Goal: Task Accomplishment & Management: Use online tool/utility

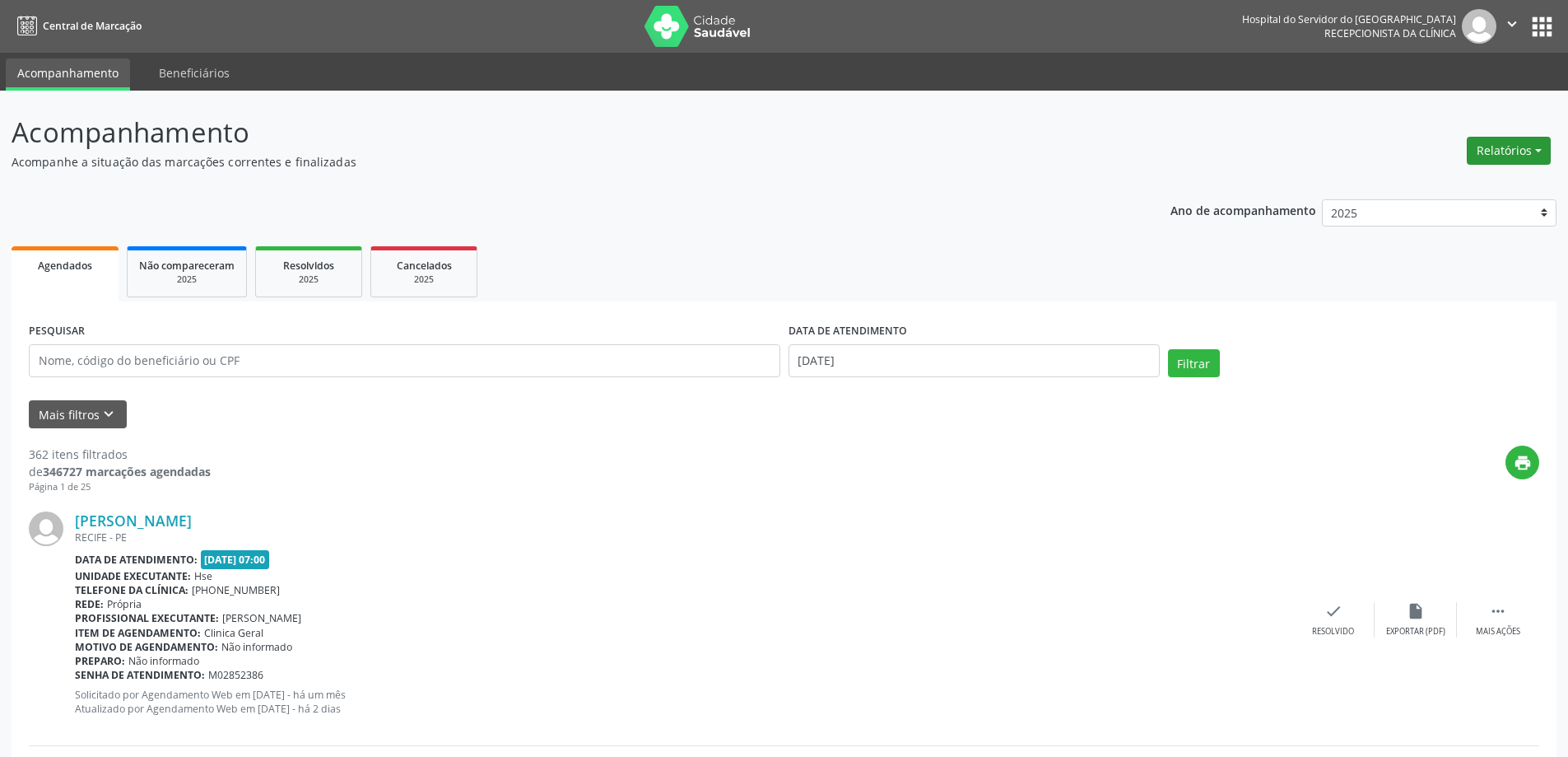
click at [1532, 142] on button "Relatórios" at bounding box center [1509, 150] width 84 height 28
click at [1439, 189] on link "Agendamentos" at bounding box center [1463, 185] width 177 height 23
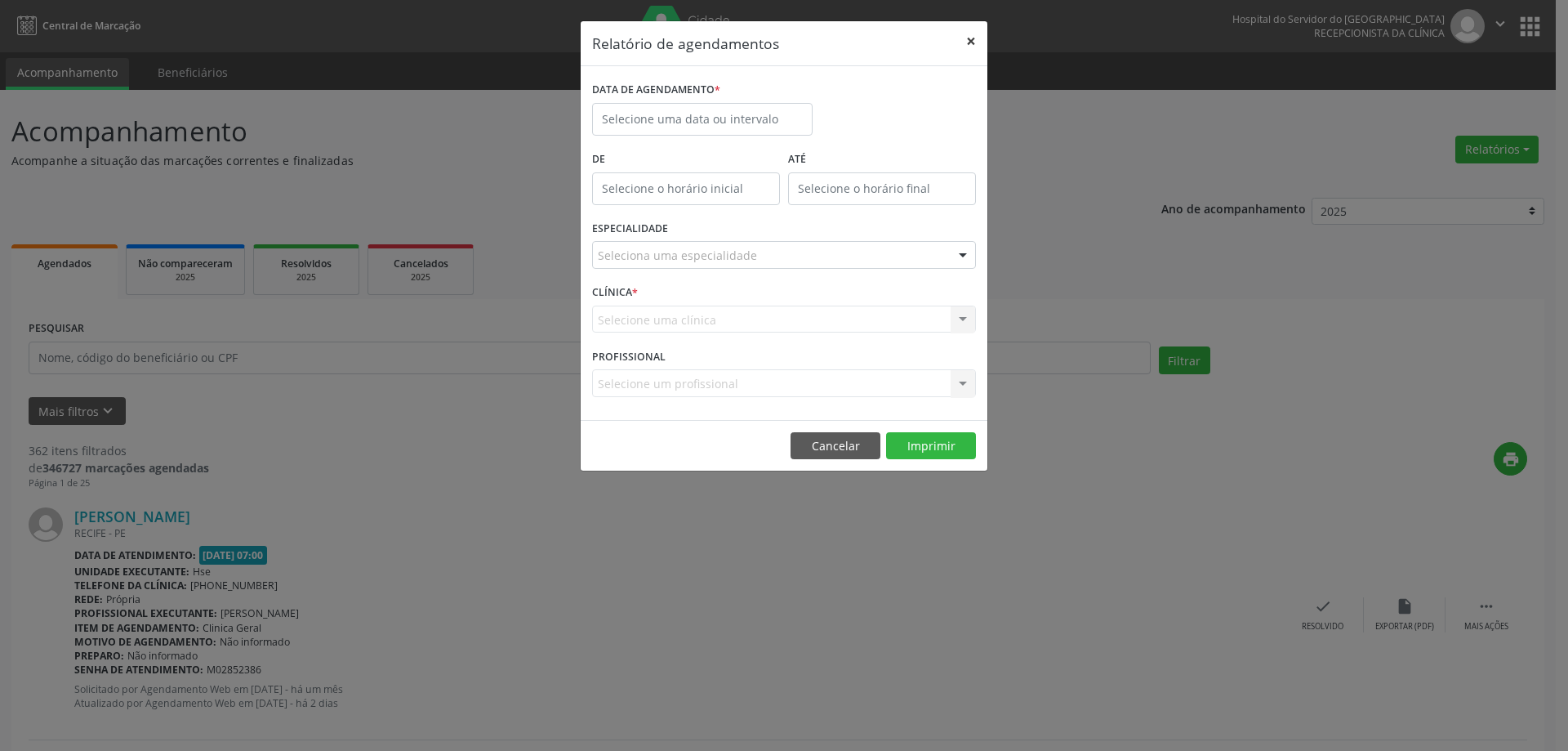
click at [980, 43] on button "×" at bounding box center [970, 41] width 32 height 40
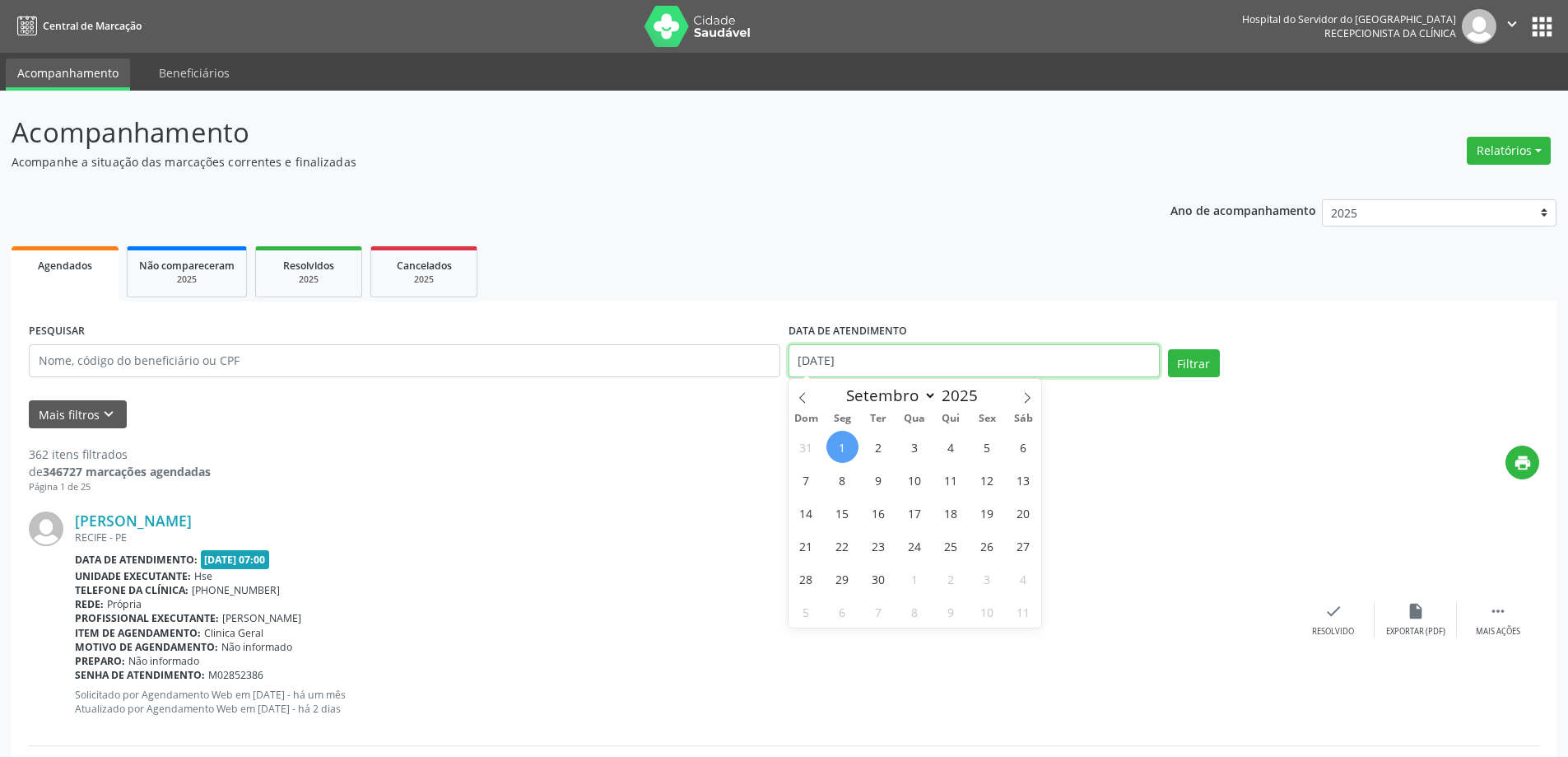
drag, startPoint x: 731, startPoint y: 358, endPoint x: 669, endPoint y: 358, distance: 62.0
click at [669, 358] on div "PESQUISAR DATA DE ATENDIMENTO [DATE] Filtrar" at bounding box center [784, 353] width 1519 height 70
click at [134, 374] on input "text" at bounding box center [405, 360] width 752 height 33
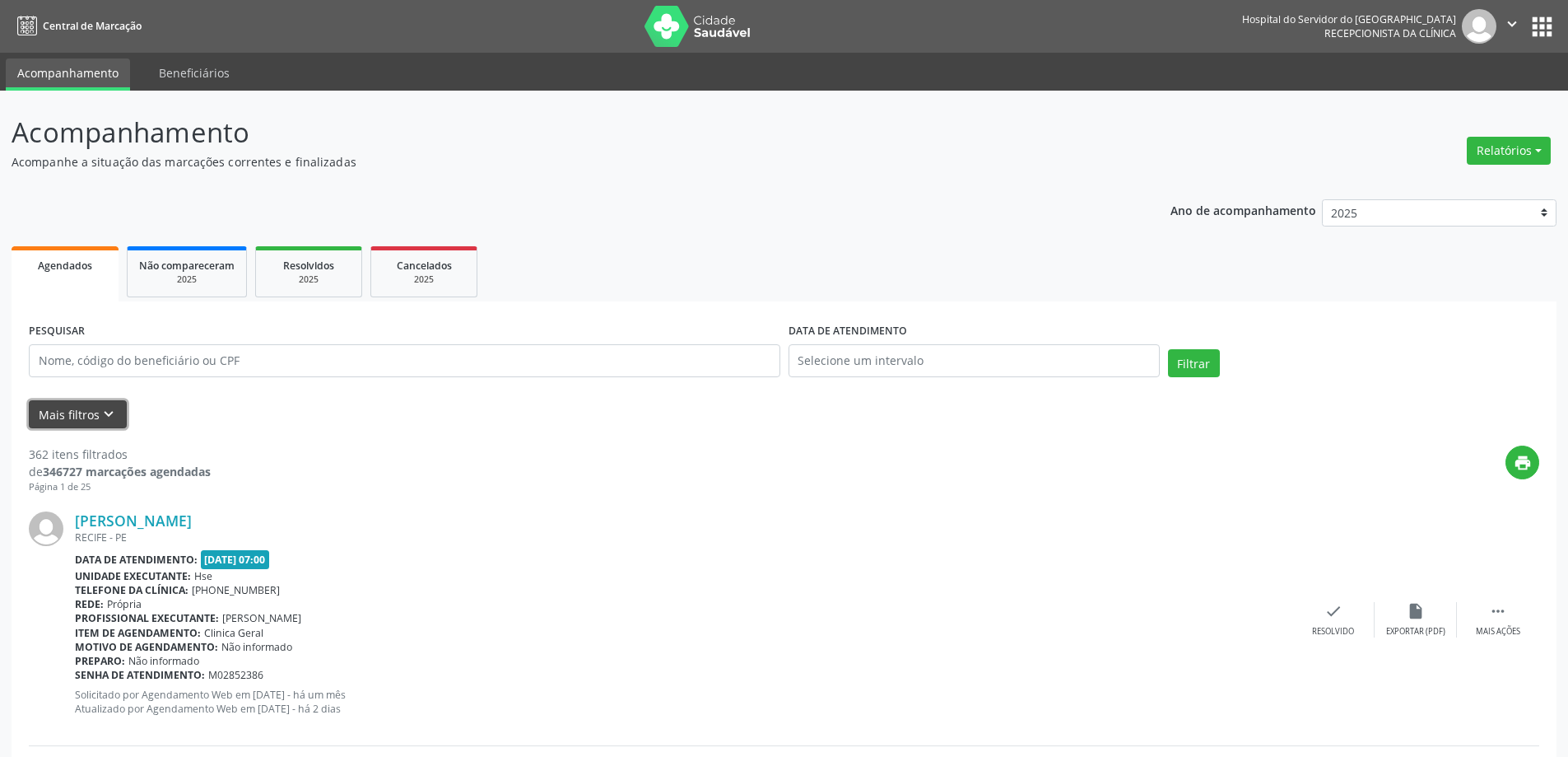
click at [102, 410] on icon "keyboard_arrow_down" at bounding box center [109, 414] width 18 height 18
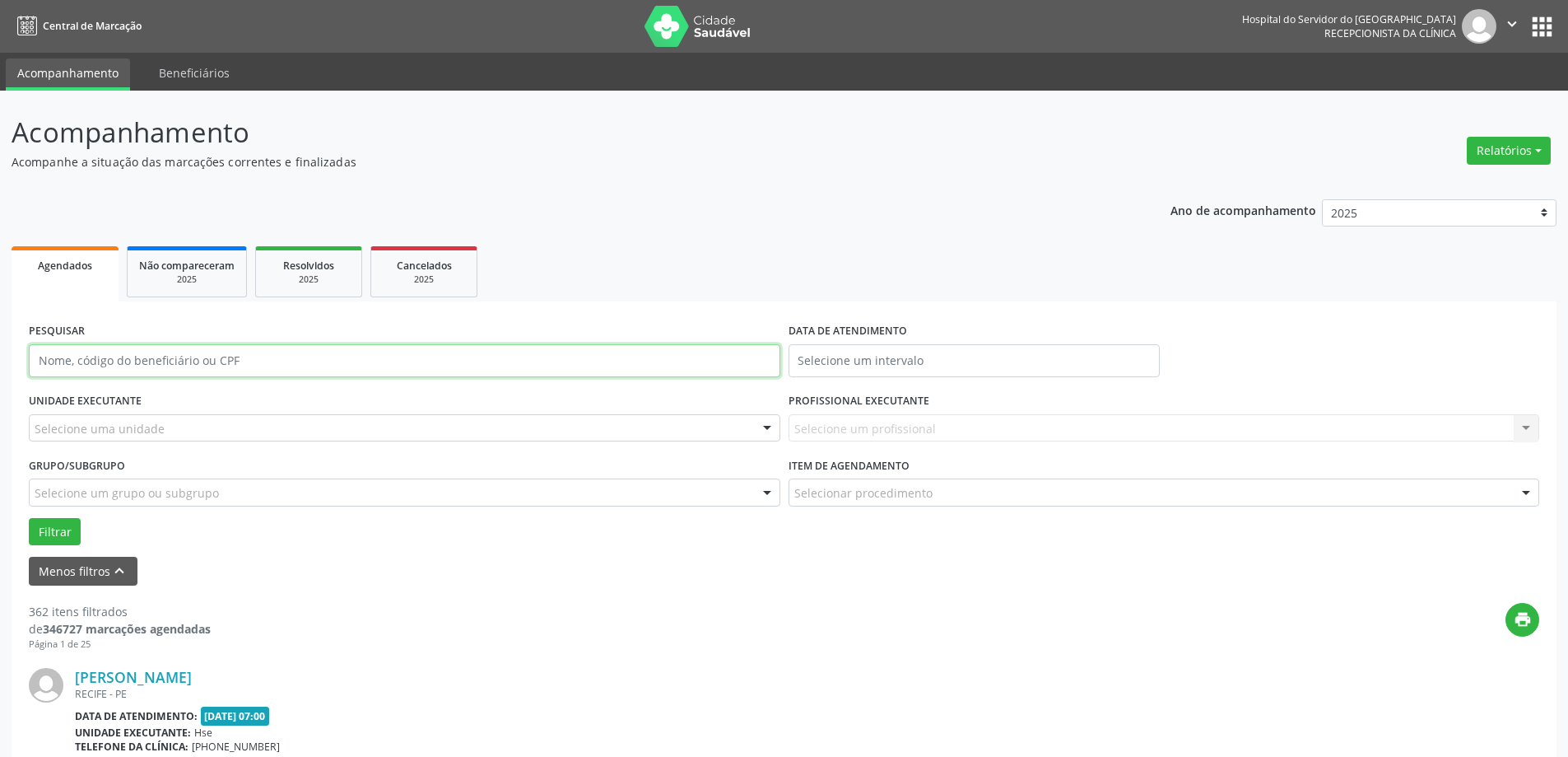
click at [166, 363] on input "text" at bounding box center [405, 360] width 752 height 33
click at [1519, 147] on button "Relatórios" at bounding box center [1509, 150] width 84 height 28
click at [1447, 184] on link "Agendamentos" at bounding box center [1463, 185] width 177 height 23
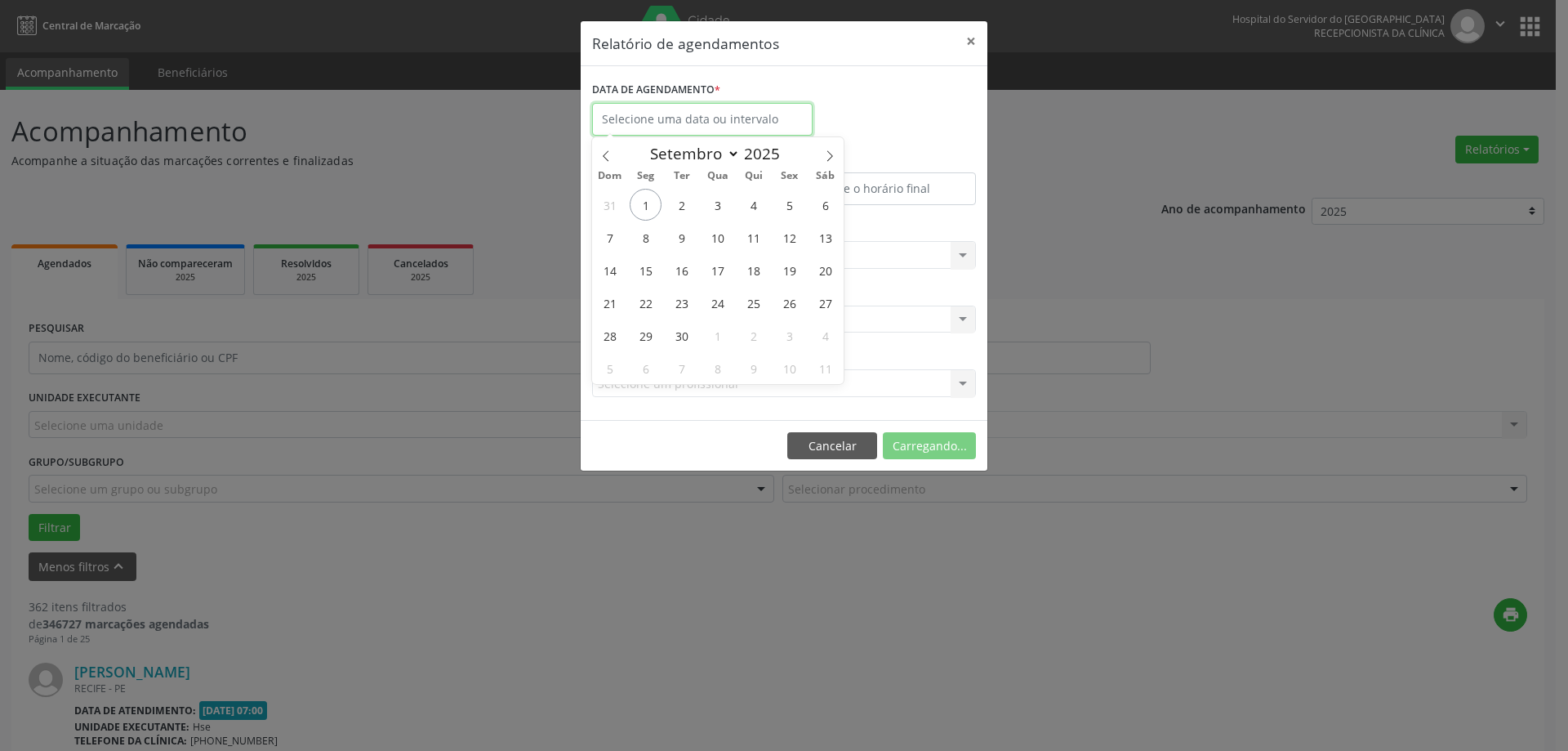
click at [688, 124] on input "text" at bounding box center [702, 119] width 221 height 32
click at [686, 202] on span "2" at bounding box center [681, 204] width 31 height 31
type input "[DATE]"
click at [686, 202] on span "2" at bounding box center [681, 204] width 31 height 31
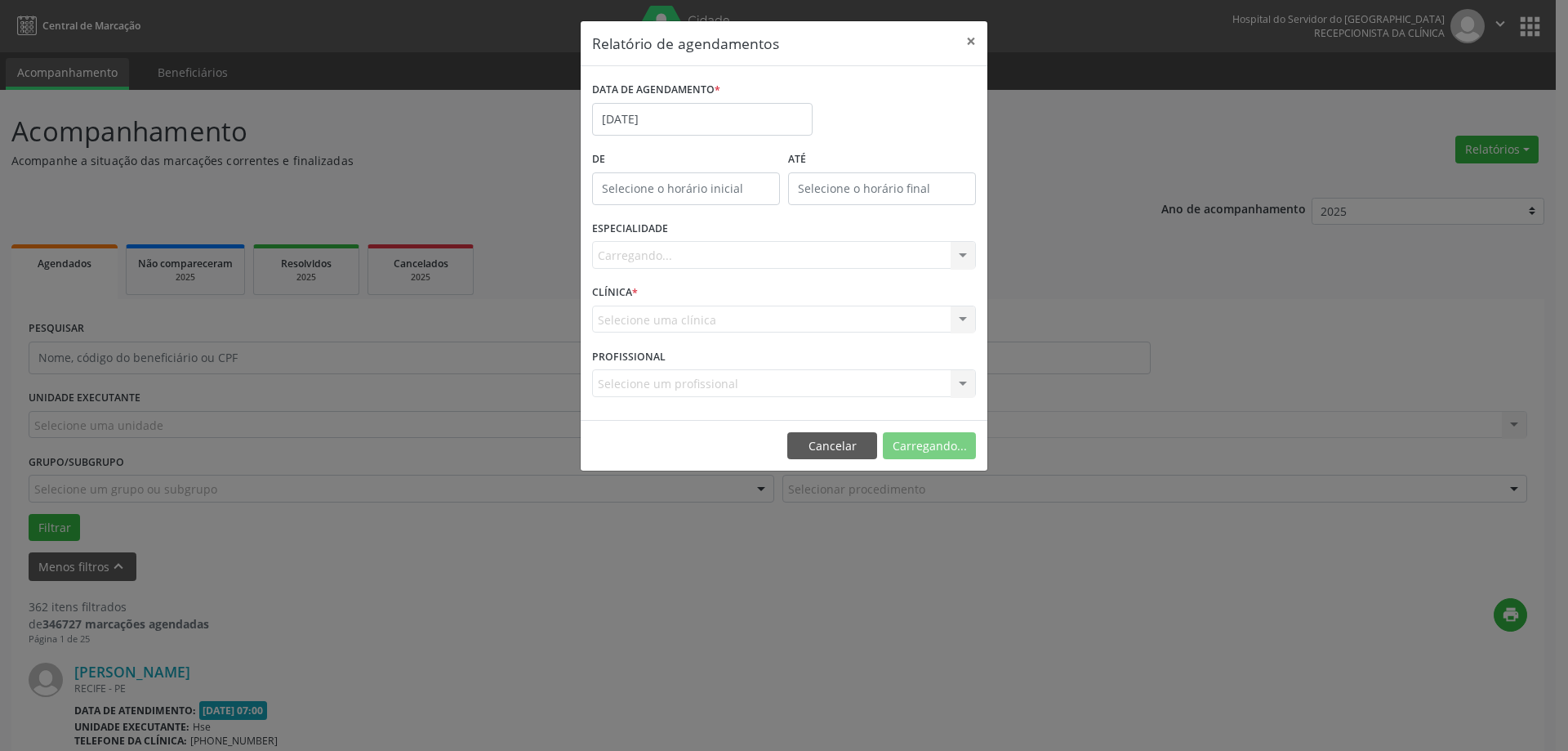
click at [688, 258] on div "Carregando... Todas as especialidades Alergologia Angiologia Arritmologia Cardi…" at bounding box center [783, 254] width 384 height 27
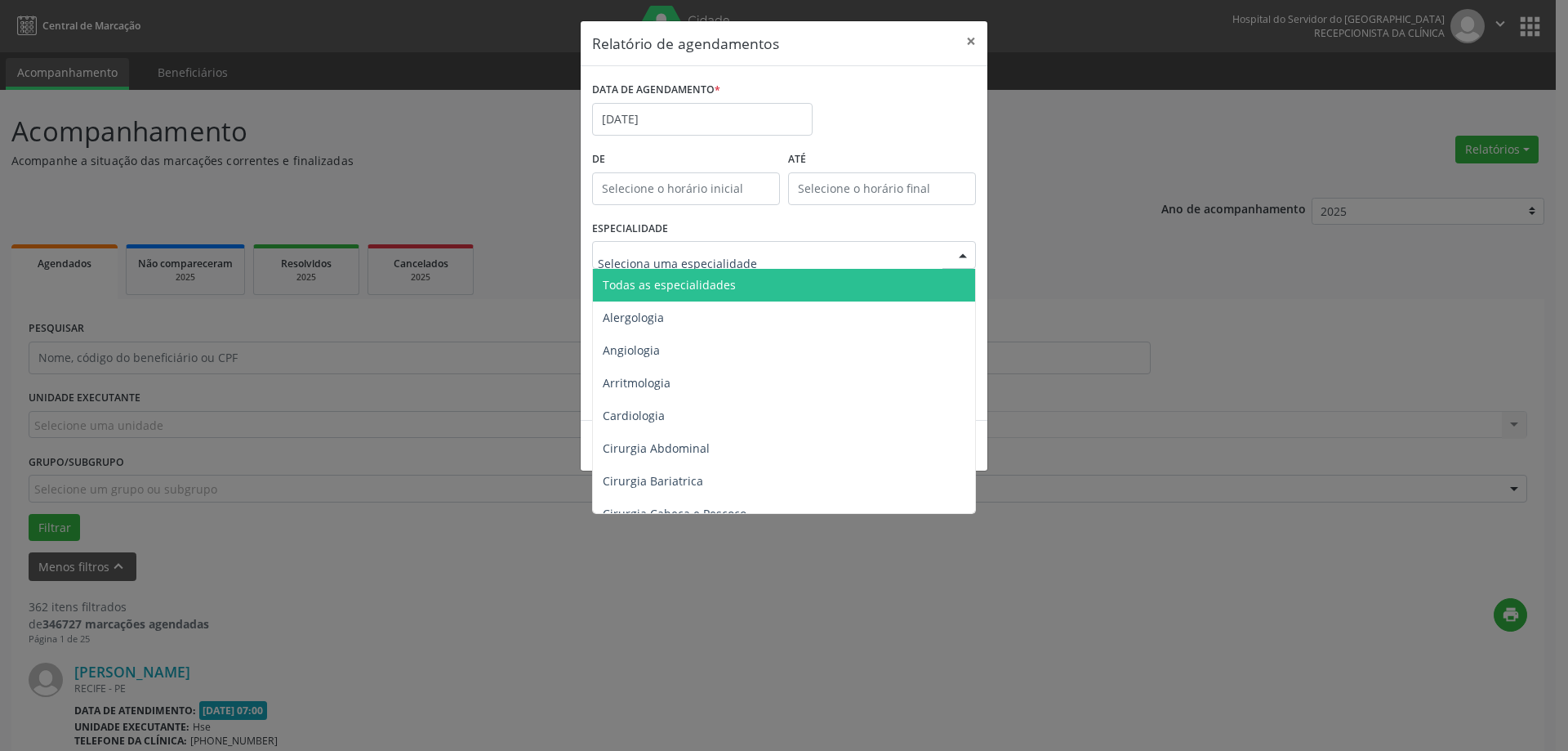
click at [682, 284] on span "Todas as especialidades" at bounding box center [669, 285] width 133 height 16
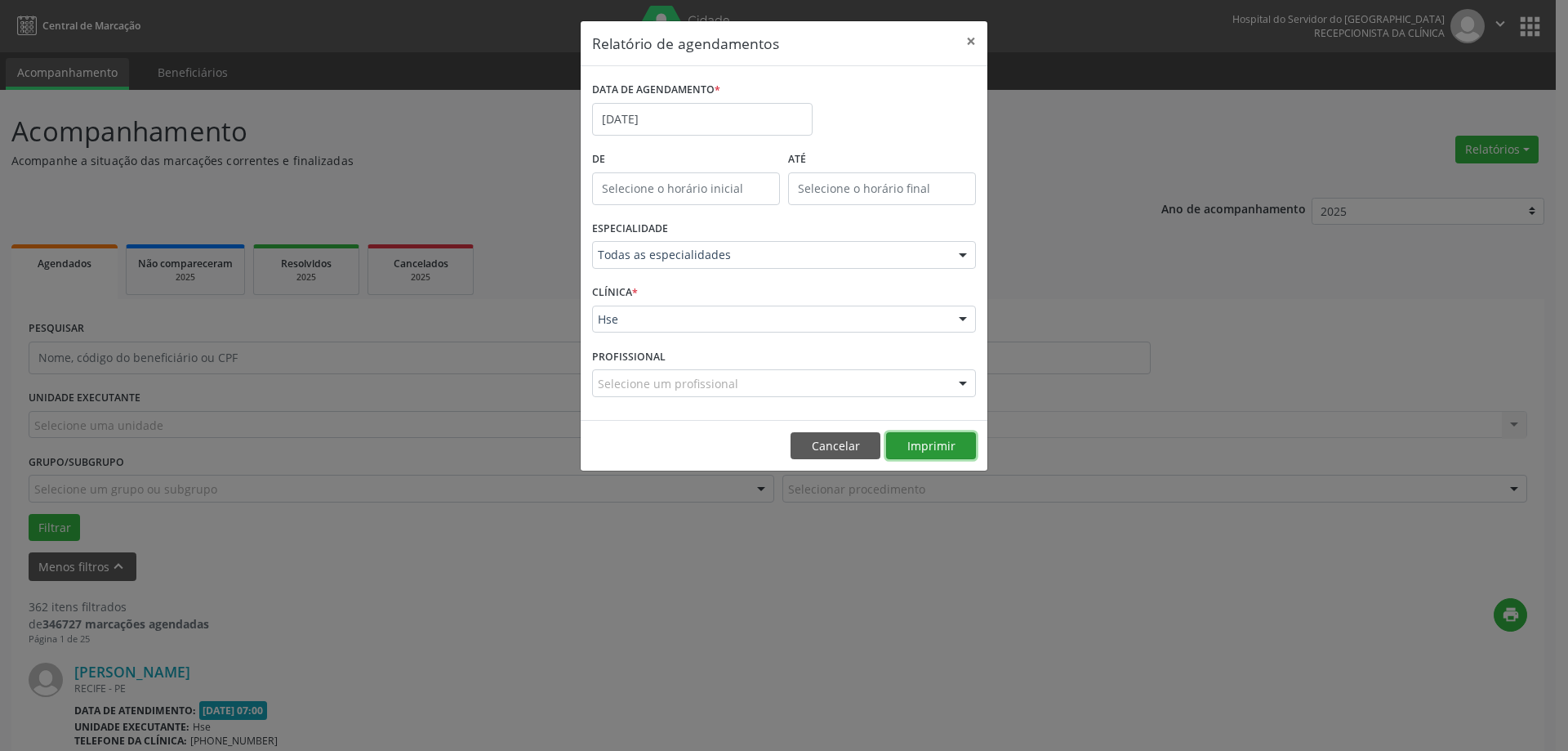
click at [938, 446] on button "Imprimir" at bounding box center [931, 446] width 90 height 27
click at [970, 35] on button "×" at bounding box center [970, 41] width 32 height 40
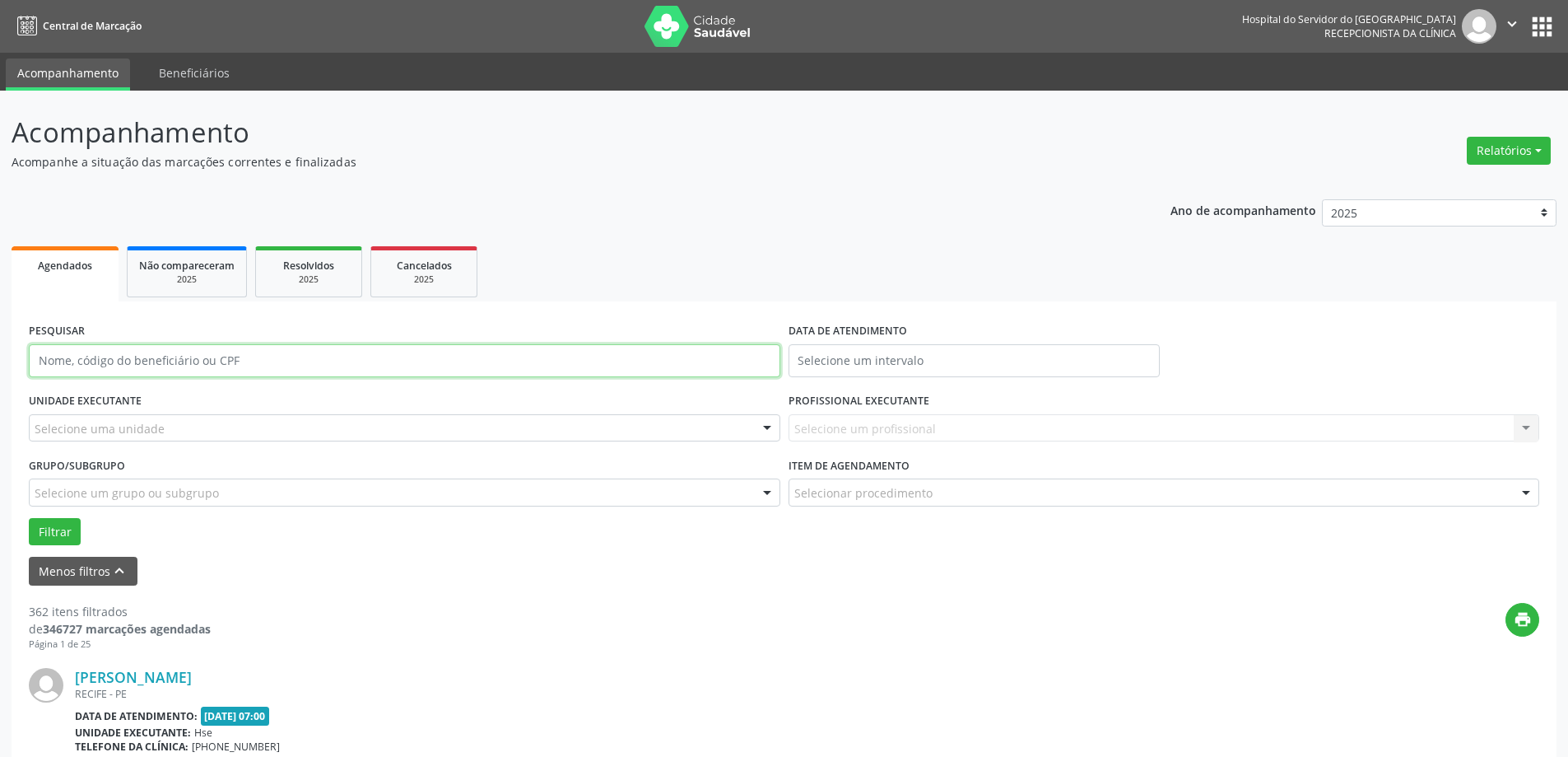
click at [257, 357] on input "text" at bounding box center [405, 360] width 752 height 33
type input "[PERSON_NAME]"
click at [62, 548] on form "PESQUISAR [PERSON_NAME] DATA DE ATENDIMENTO UNIDADE EXECUTANTE Selecione uma un…" at bounding box center [784, 452] width 1511 height 267
click at [54, 541] on button "Filtrar" at bounding box center [54, 531] width 51 height 28
click at [192, 680] on link "[PERSON_NAME]" at bounding box center [134, 677] width 117 height 18
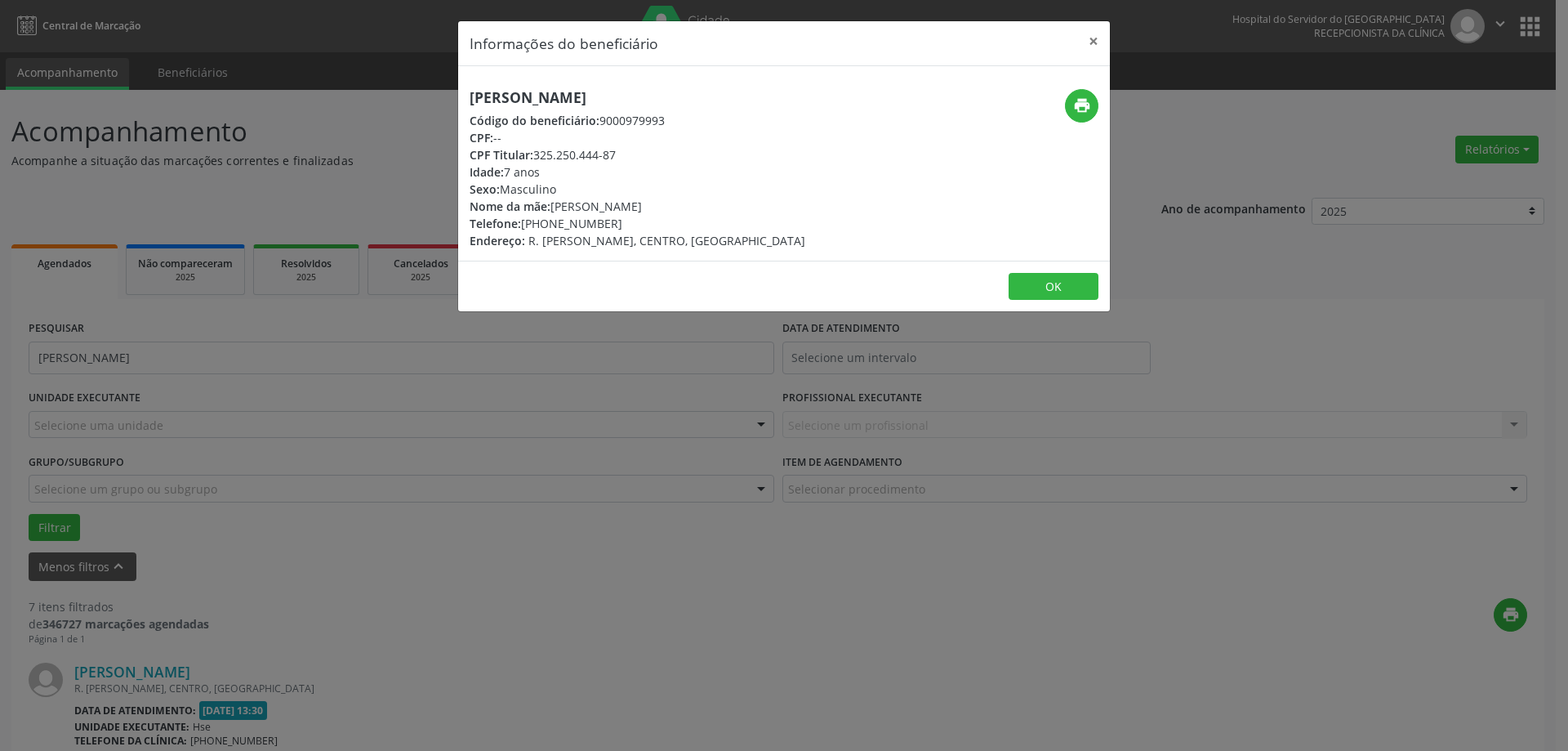
click at [1087, 122] on div "print" at bounding box center [1001, 106] width 194 height 33
click at [1085, 109] on icon "print" at bounding box center [1081, 105] width 18 height 18
click at [1091, 41] on button "×" at bounding box center [1093, 41] width 32 height 40
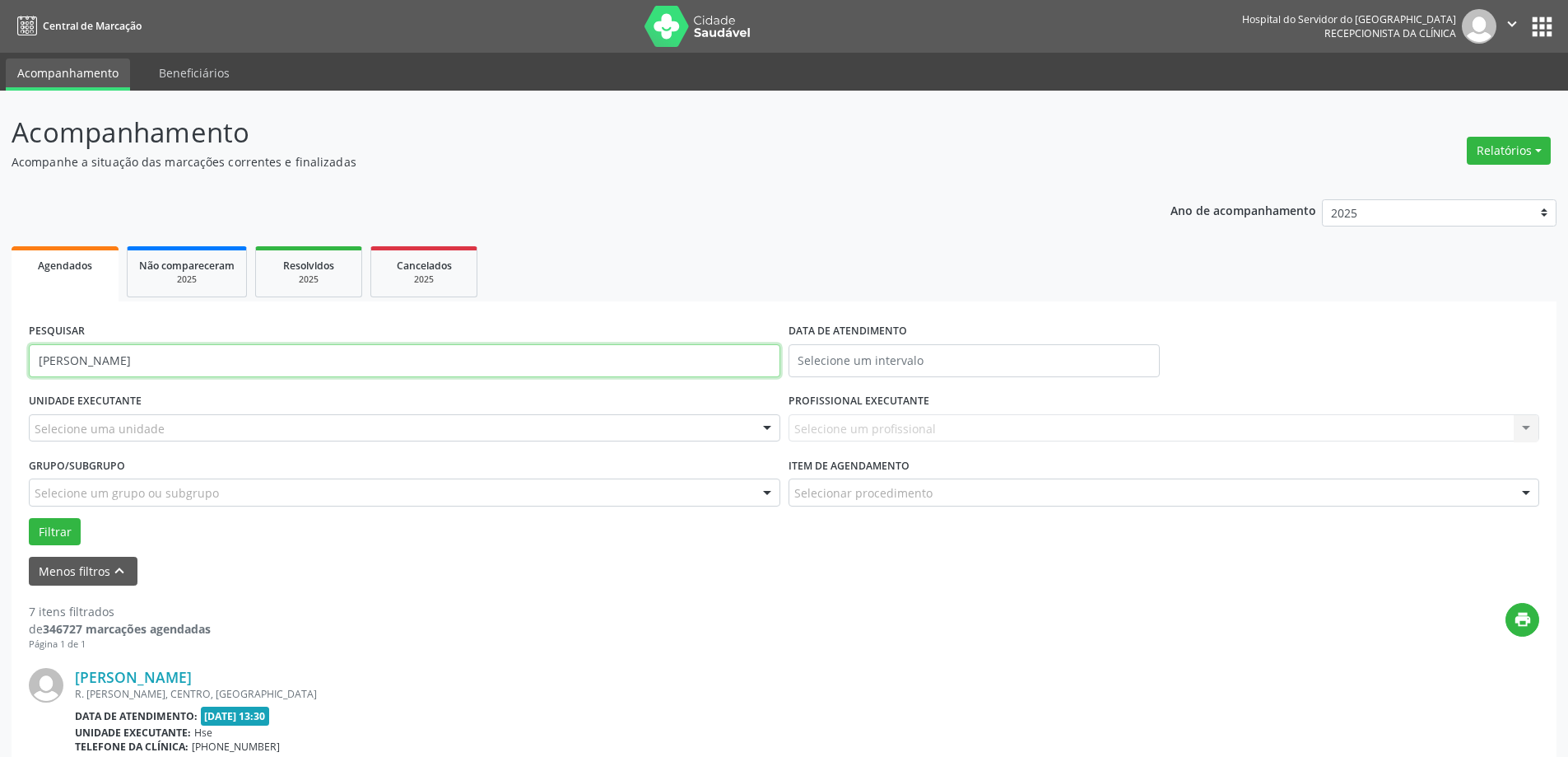
drag, startPoint x: 237, startPoint y: 358, endPoint x: 0, endPoint y: 364, distance: 237.1
